Goal: Check status: Check status

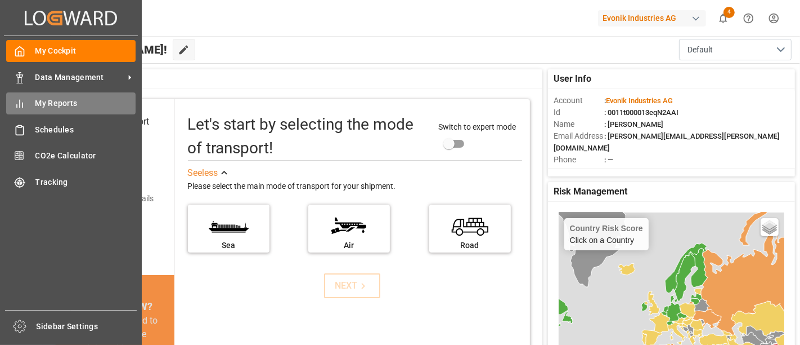
click at [59, 104] on span "My Reports" at bounding box center [85, 103] width 101 height 12
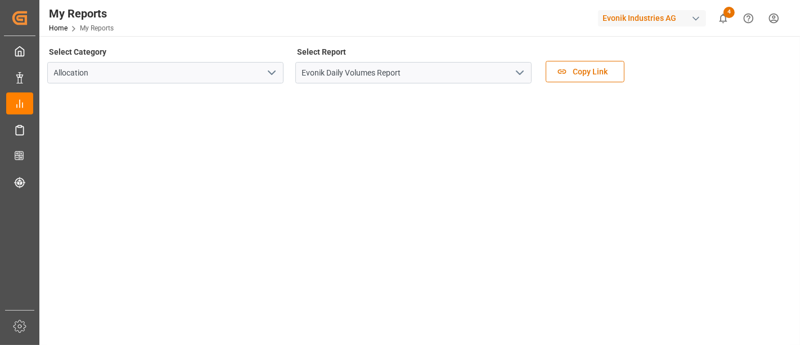
click at [522, 80] on button "open menu" at bounding box center [519, 72] width 17 height 17
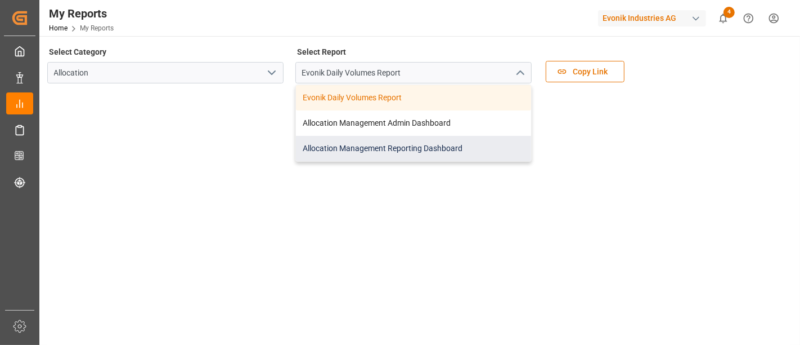
click at [383, 148] on div "Allocation Management Reporting Dashboard" at bounding box center [413, 148] width 235 height 25
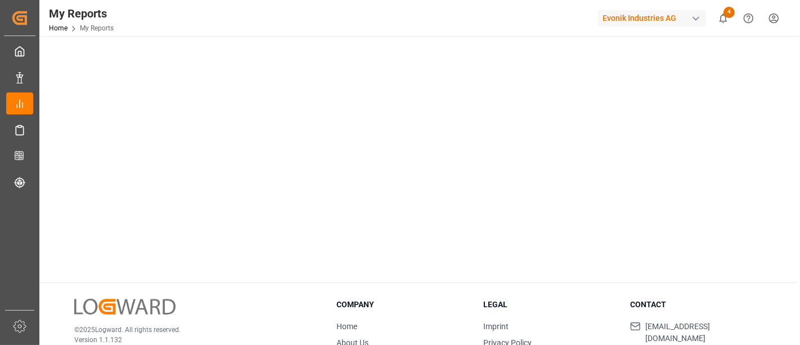
scroll to position [49, 0]
